Goal: Task Accomplishment & Management: Use online tool/utility

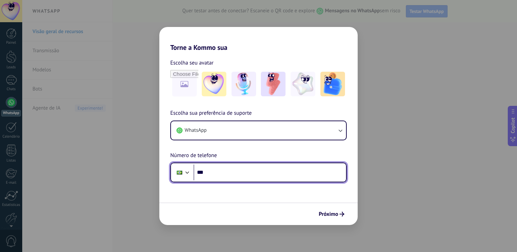
click at [243, 172] on input "***" at bounding box center [270, 173] width 153 height 16
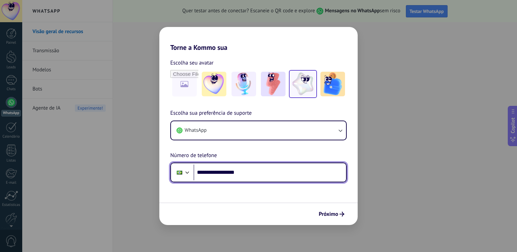
type input "**********"
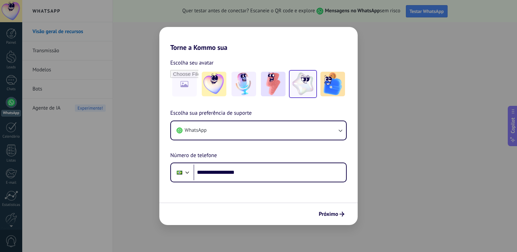
click at [305, 92] on img at bounding box center [303, 84] width 25 height 25
click at [336, 213] on span "Próximo" at bounding box center [328, 214] width 19 height 5
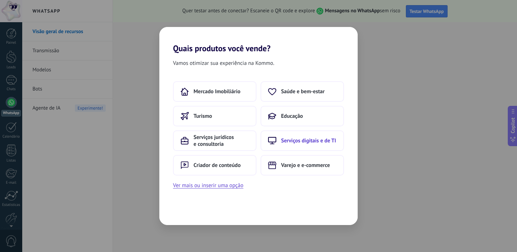
click at [296, 139] on span "Serviços digitais e de TI" at bounding box center [308, 141] width 55 height 7
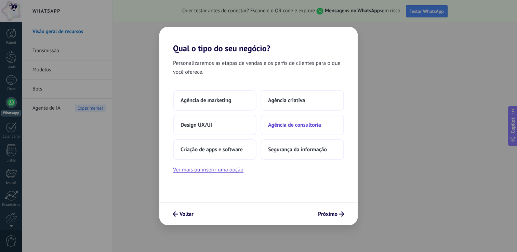
click at [293, 132] on button "Agência de consultoria" at bounding box center [302, 125] width 83 height 21
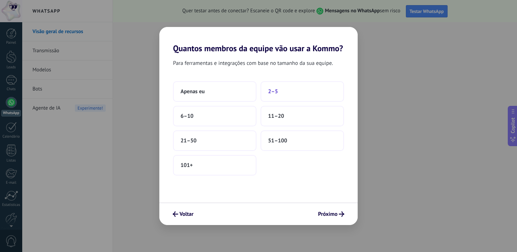
click at [275, 91] on span "2–5" at bounding box center [273, 91] width 10 height 7
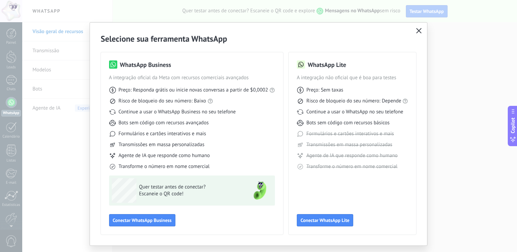
click at [415, 34] on button "button" at bounding box center [419, 31] width 9 height 10
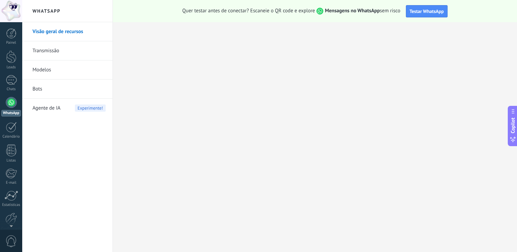
scroll to position [32, 0]
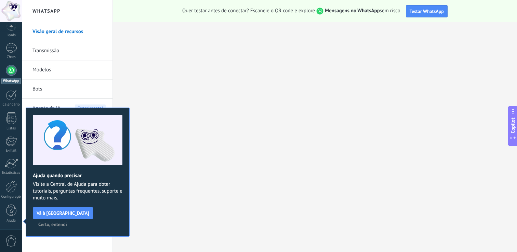
click at [67, 222] on span "Certo, entendi" at bounding box center [52, 224] width 29 height 5
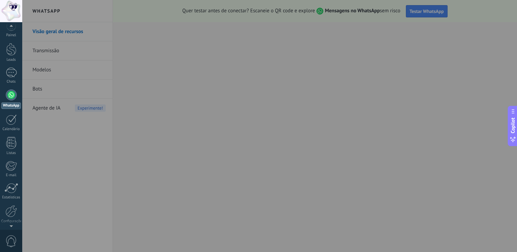
scroll to position [0, 0]
click at [11, 32] on div at bounding box center [11, 33] width 10 height 10
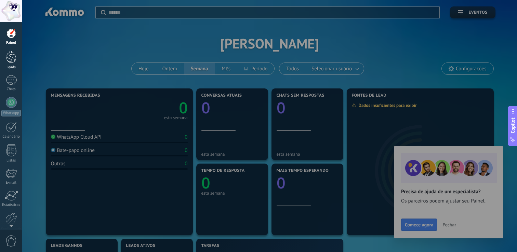
click at [13, 53] on div at bounding box center [11, 57] width 10 height 13
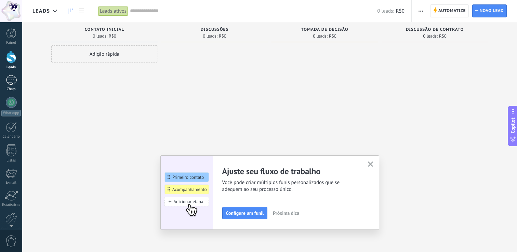
click at [14, 82] on div at bounding box center [11, 80] width 11 height 10
